Goal: Information Seeking & Learning: Learn about a topic

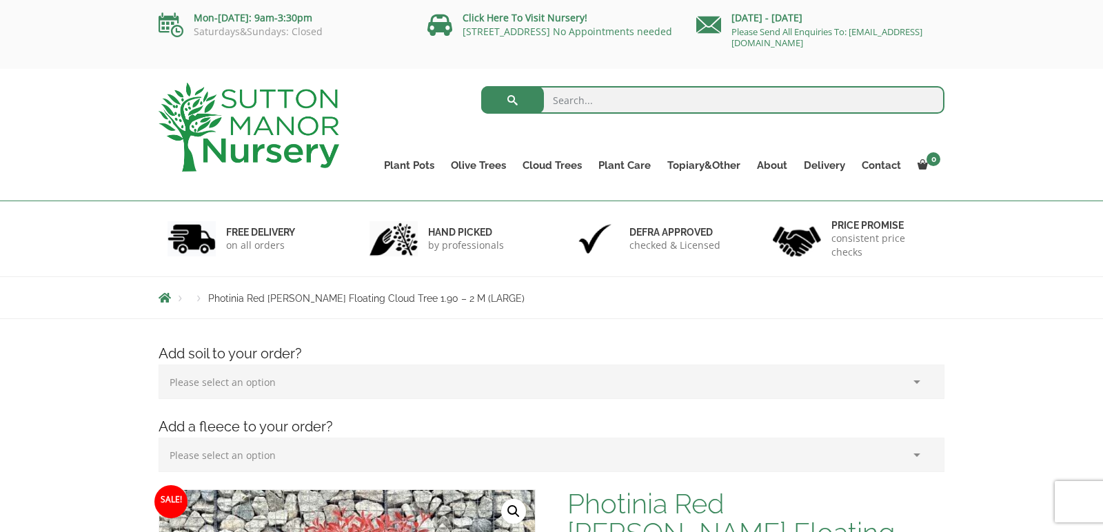
click at [561, 99] on input "search" at bounding box center [713, 100] width 464 height 28
type input "arterial outdo potted trees"
click at [512, 100] on button "submit" at bounding box center [512, 100] width 63 height 28
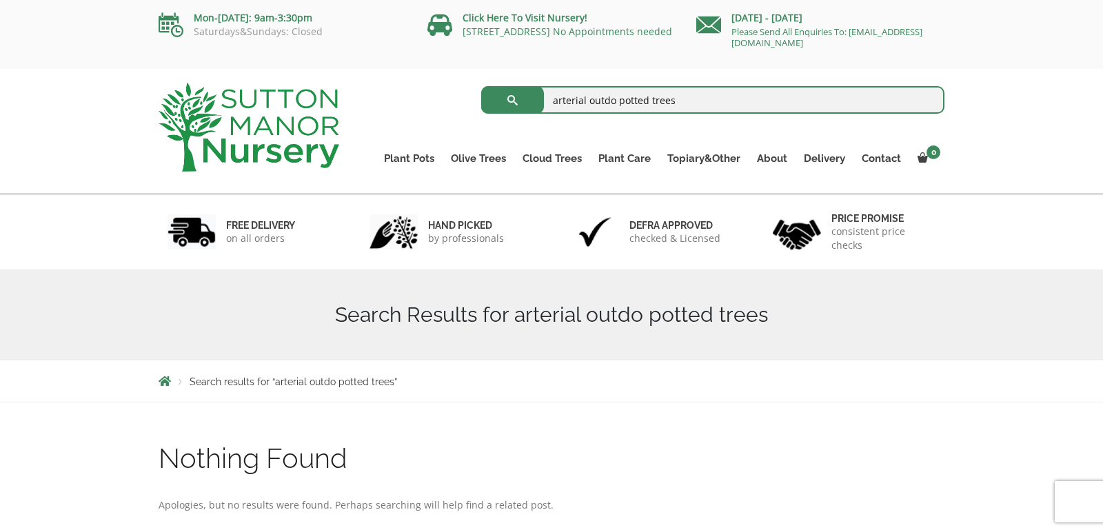
click at [614, 101] on input "arterial outdo potted trees" at bounding box center [713, 100] width 464 height 28
type input "arterial outdoor potted trees"
click at [512, 100] on button "submit" at bounding box center [512, 100] width 63 height 28
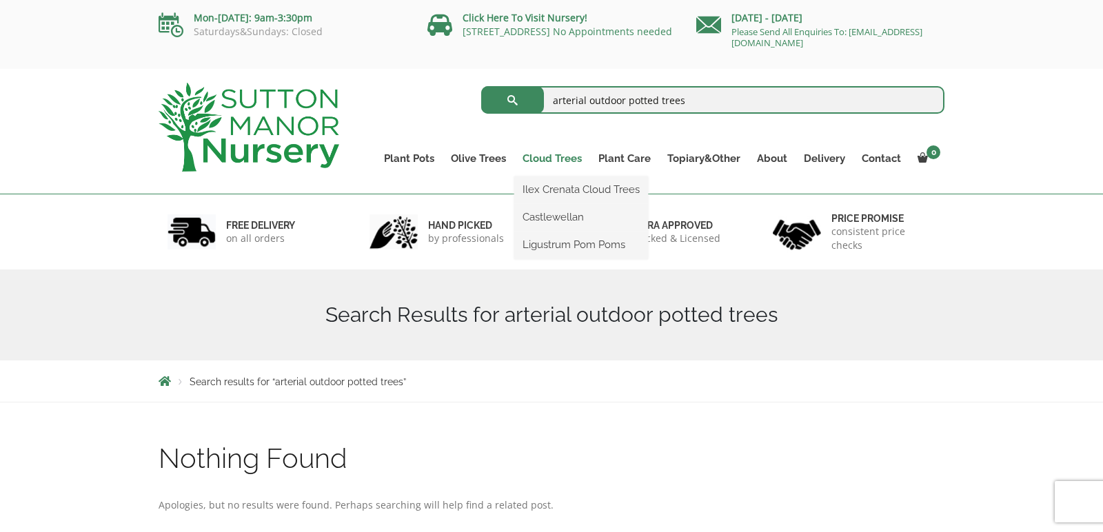
click at [563, 160] on link "Cloud Trees" at bounding box center [552, 158] width 76 height 19
click at [562, 189] on link "Ilex Crenata Cloud Trees" at bounding box center [581, 189] width 134 height 21
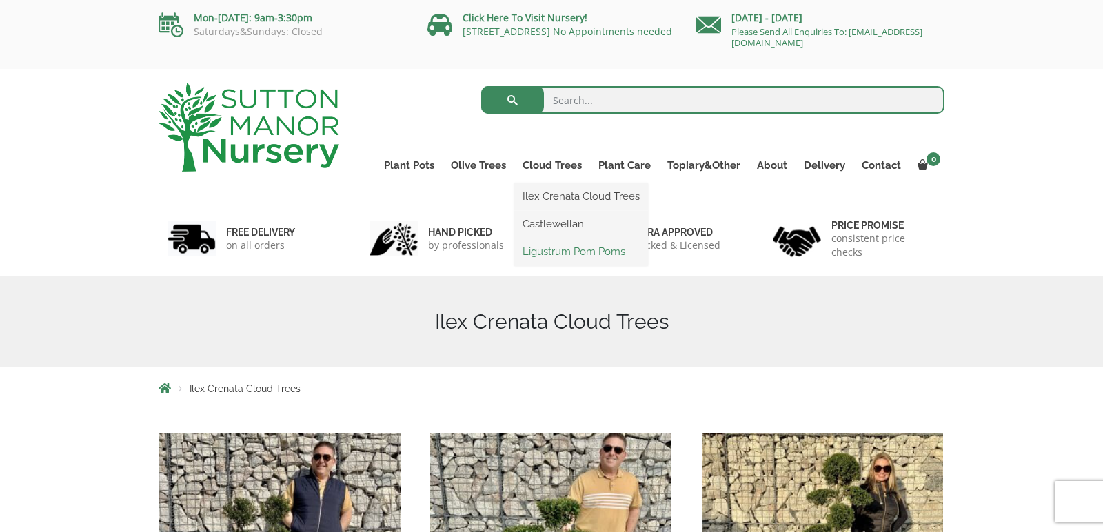
click at [554, 252] on link "Ligustrum Pom Poms" at bounding box center [581, 251] width 134 height 21
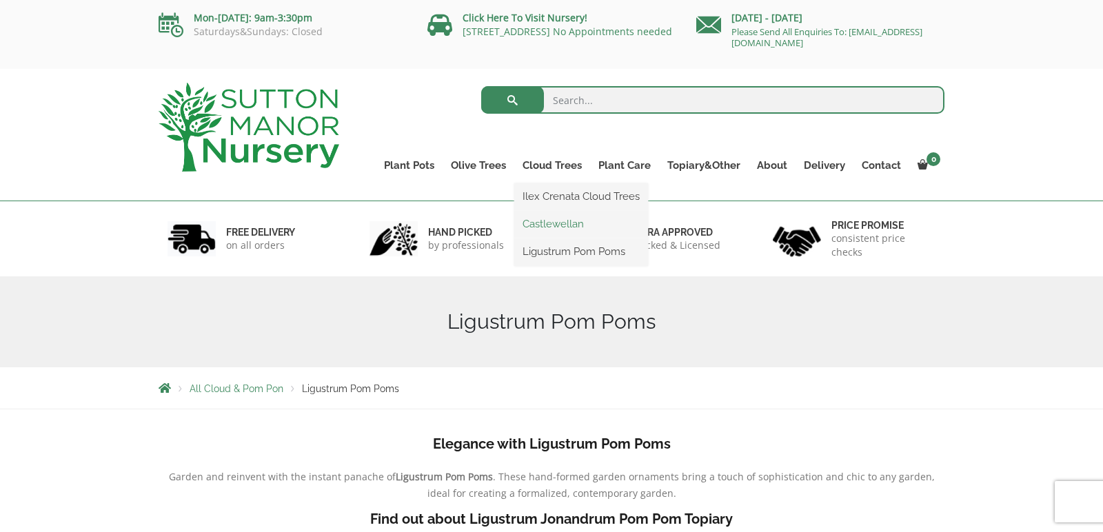
click at [527, 226] on link "Castlewellan" at bounding box center [581, 224] width 134 height 21
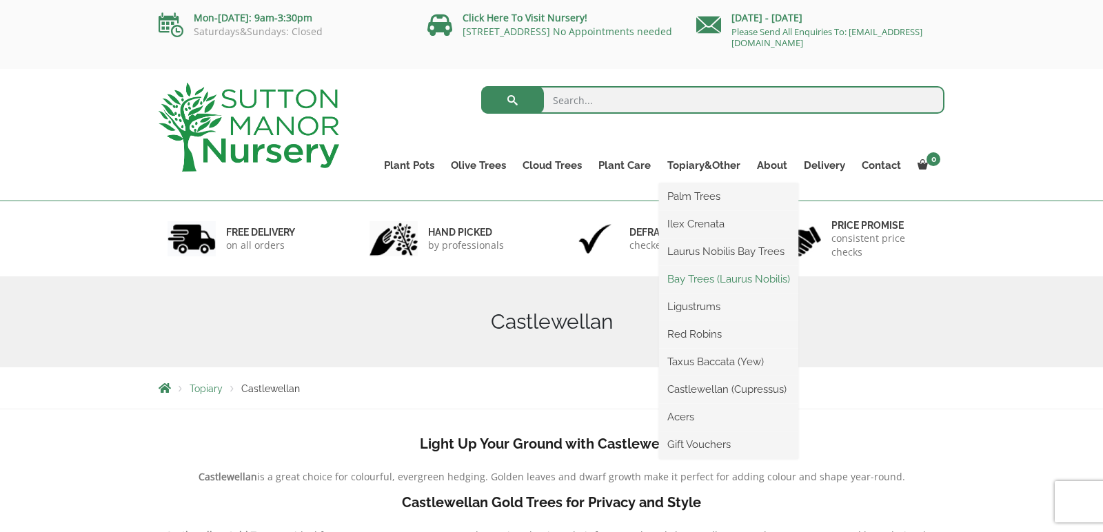
click at [708, 280] on link "Bay Trees (Laurus Nobilis)" at bounding box center [728, 279] width 139 height 21
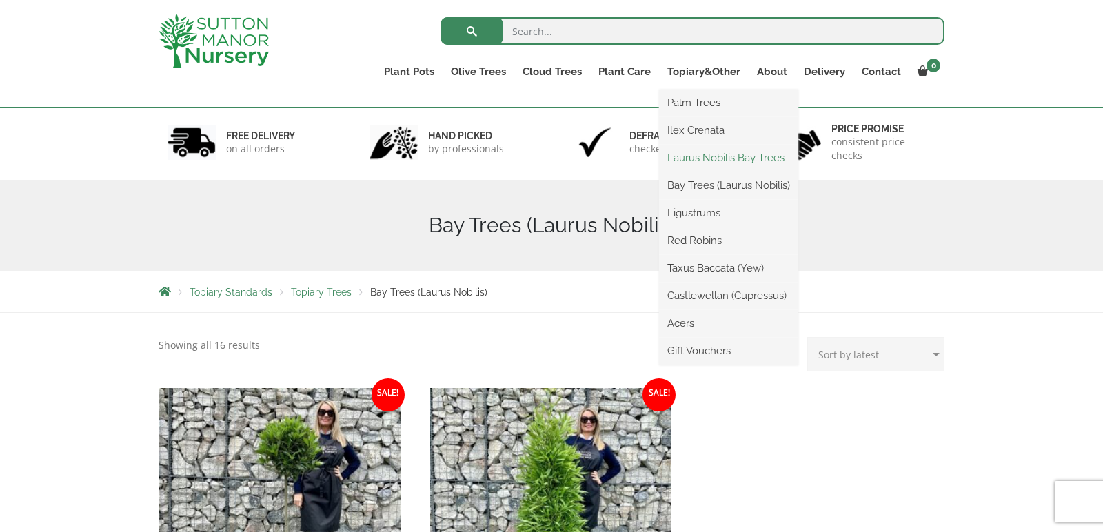
scroll to position [80, 0]
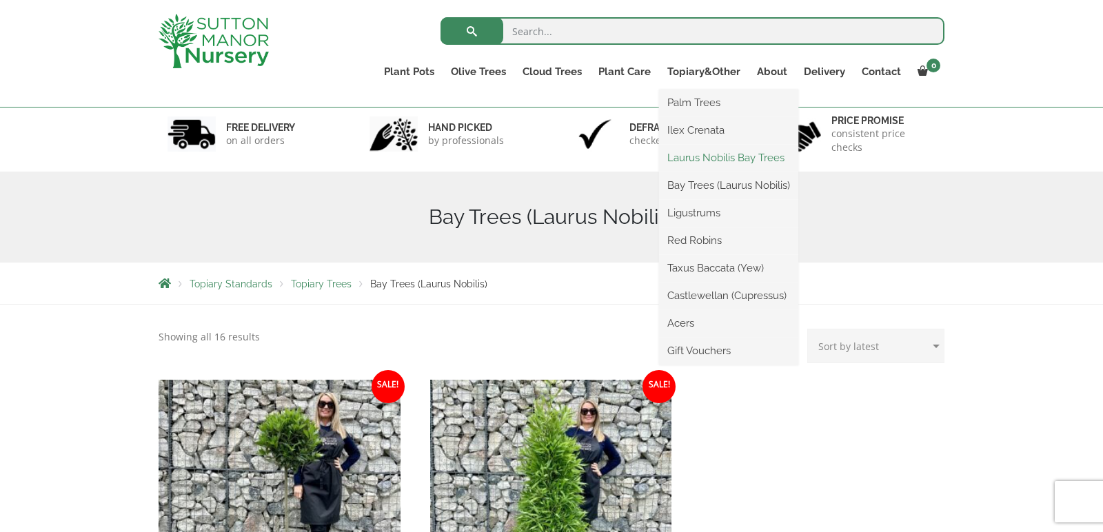
click at [698, 165] on link "Laurus Nobilis Bay Trees" at bounding box center [728, 158] width 139 height 21
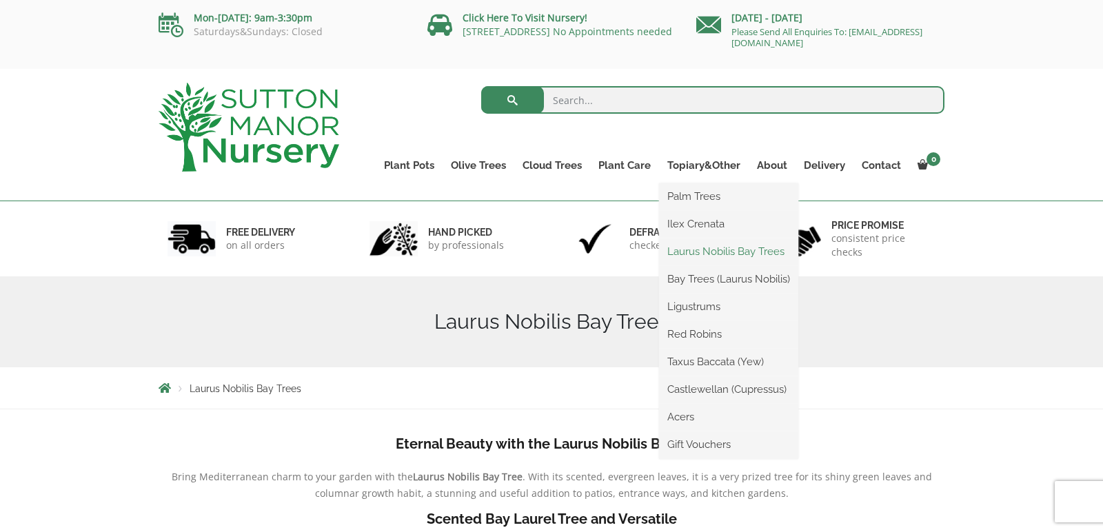
scroll to position [1, 0]
click at [725, 249] on link "Laurus Nobilis Bay Trees" at bounding box center [728, 250] width 139 height 21
click at [712, 394] on link "Castlewellan (Cupressus)" at bounding box center [728, 389] width 139 height 21
